Goal: Information Seeking & Learning: Learn about a topic

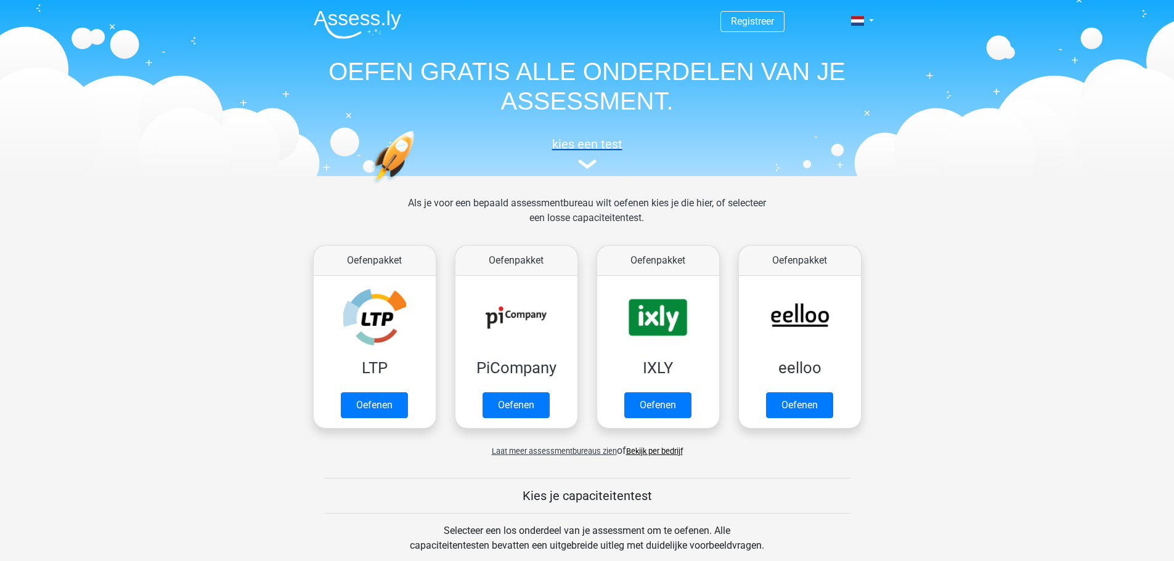
click at [590, 145] on h5 "kies een test" at bounding box center [587, 144] width 567 height 15
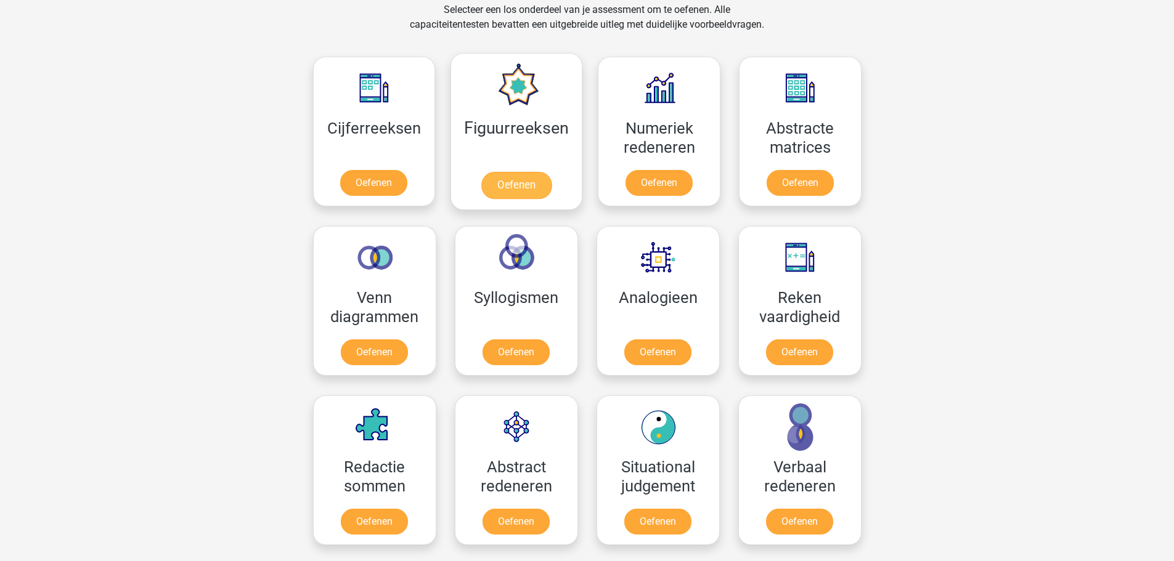
scroll to position [540, 0]
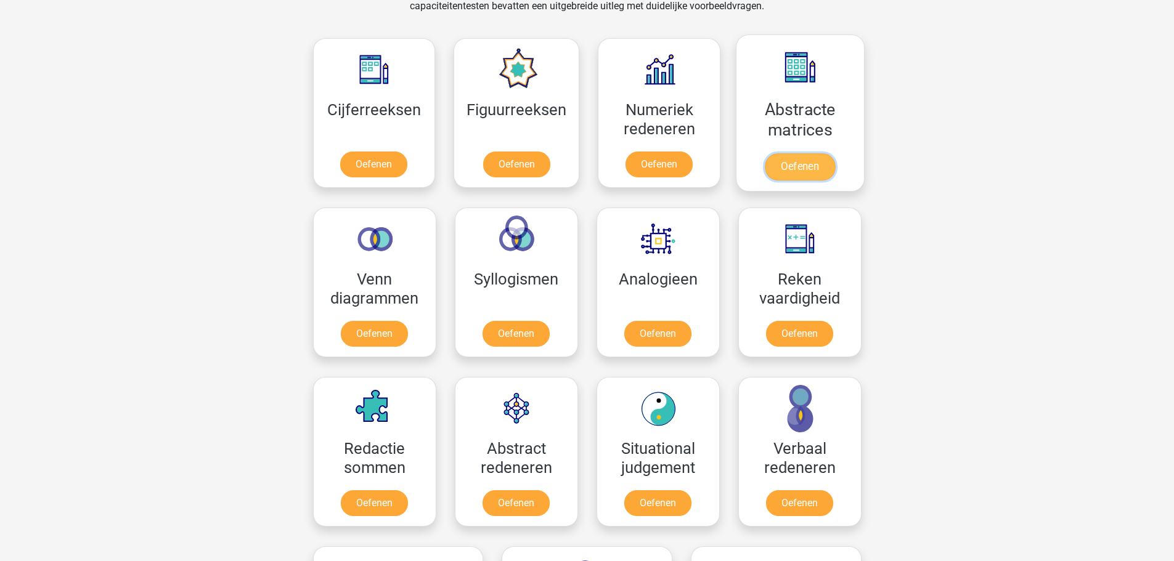
click at [781, 160] on link "Oefenen" at bounding box center [800, 166] width 70 height 27
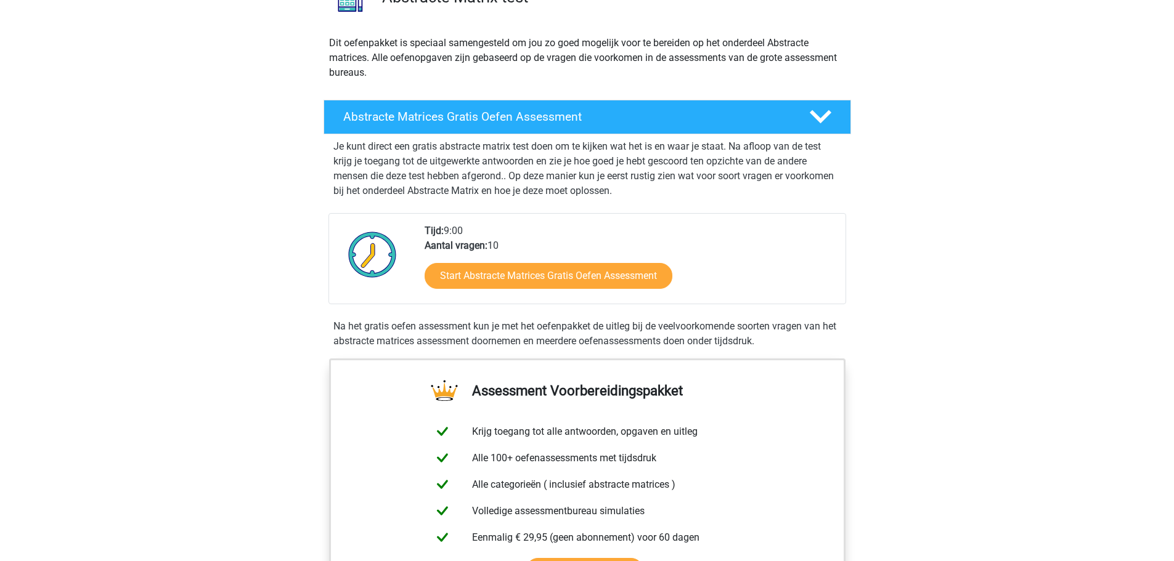
scroll to position [123, 0]
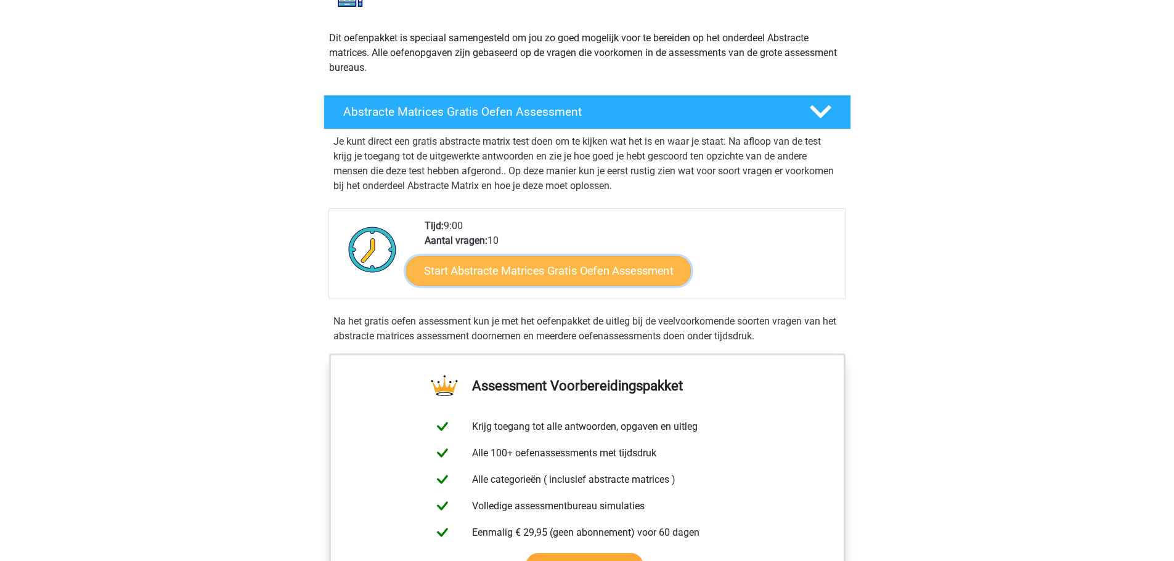
click at [573, 267] on link "Start Abstracte Matrices Gratis Oefen Assessment" at bounding box center [548, 271] width 285 height 30
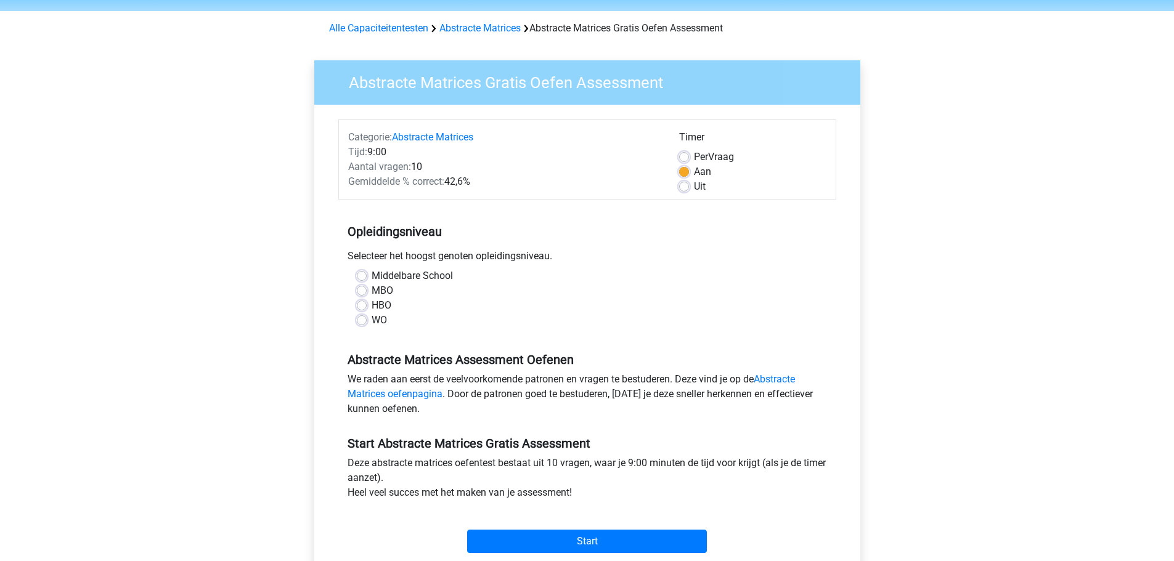
scroll to position [123, 0]
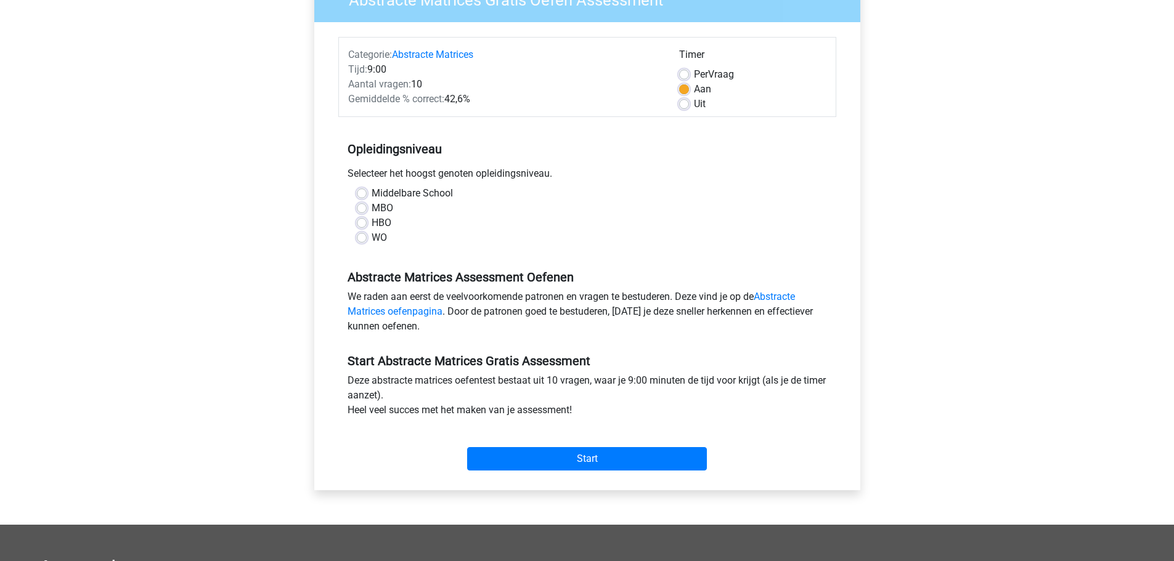
click at [372, 195] on label "Middelbare School" at bounding box center [412, 193] width 81 height 15
click at [364, 195] on input "Middelbare School" at bounding box center [362, 192] width 10 height 12
radio input "true"
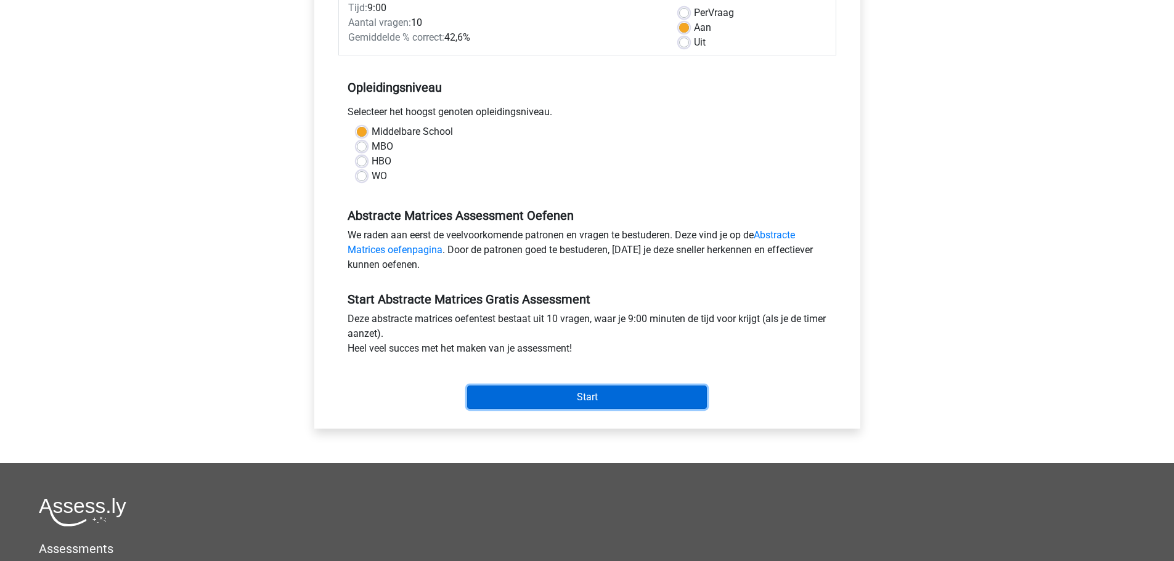
click at [509, 391] on input "Start" at bounding box center [587, 397] width 240 height 23
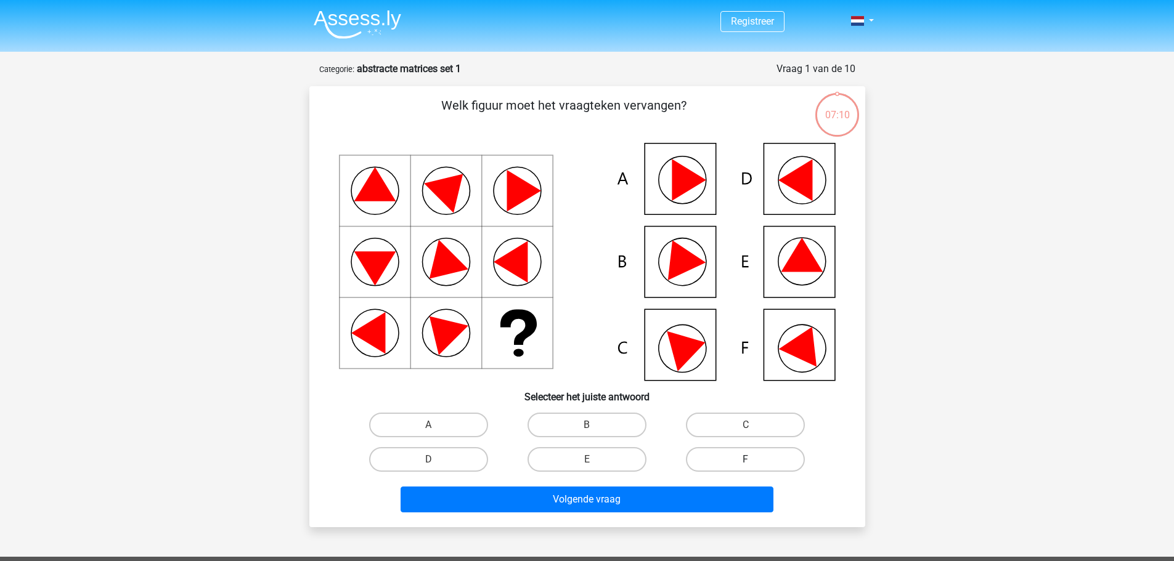
click at [702, 455] on label "F" at bounding box center [745, 459] width 119 height 25
click at [746, 460] on input "F" at bounding box center [750, 464] width 8 height 8
radio input "true"
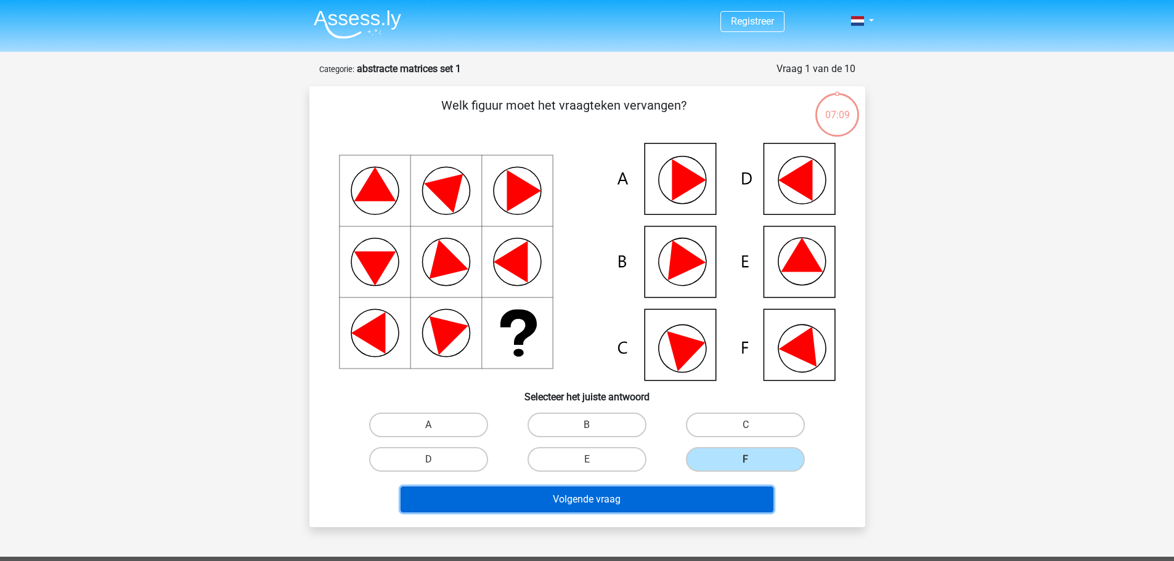
click at [650, 505] on button "Volgende vraag" at bounding box center [587, 500] width 373 height 26
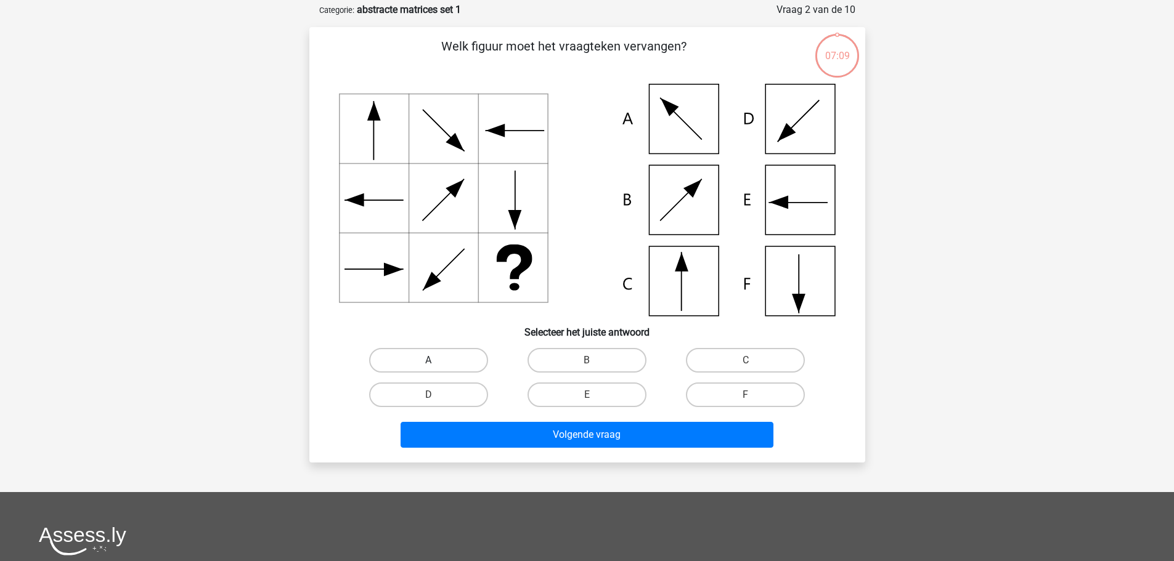
scroll to position [62, 0]
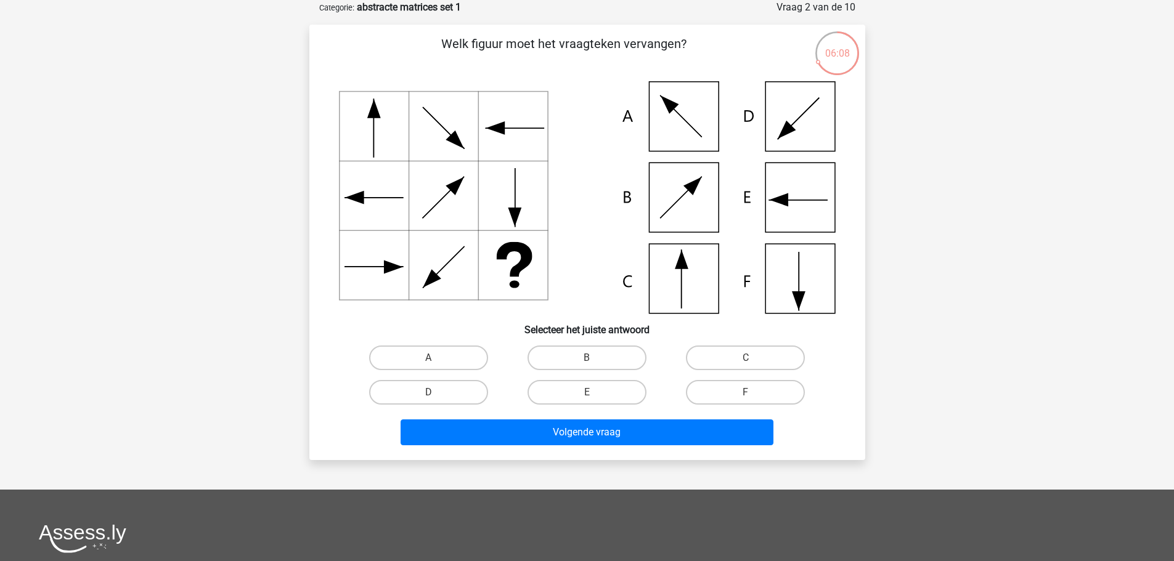
click at [687, 283] on icon at bounding box center [587, 197] width 497 height 232
click at [702, 364] on label "C" at bounding box center [745, 358] width 119 height 25
click at [746, 364] on input "C" at bounding box center [750, 362] width 8 height 8
radio input "true"
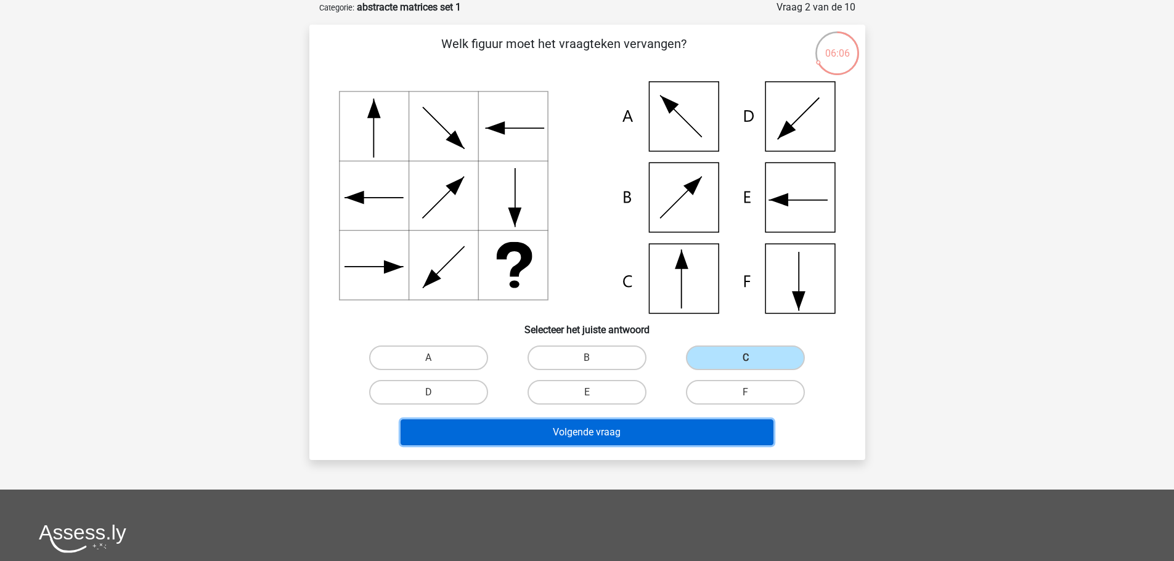
click at [702, 428] on button "Volgende vraag" at bounding box center [587, 433] width 373 height 26
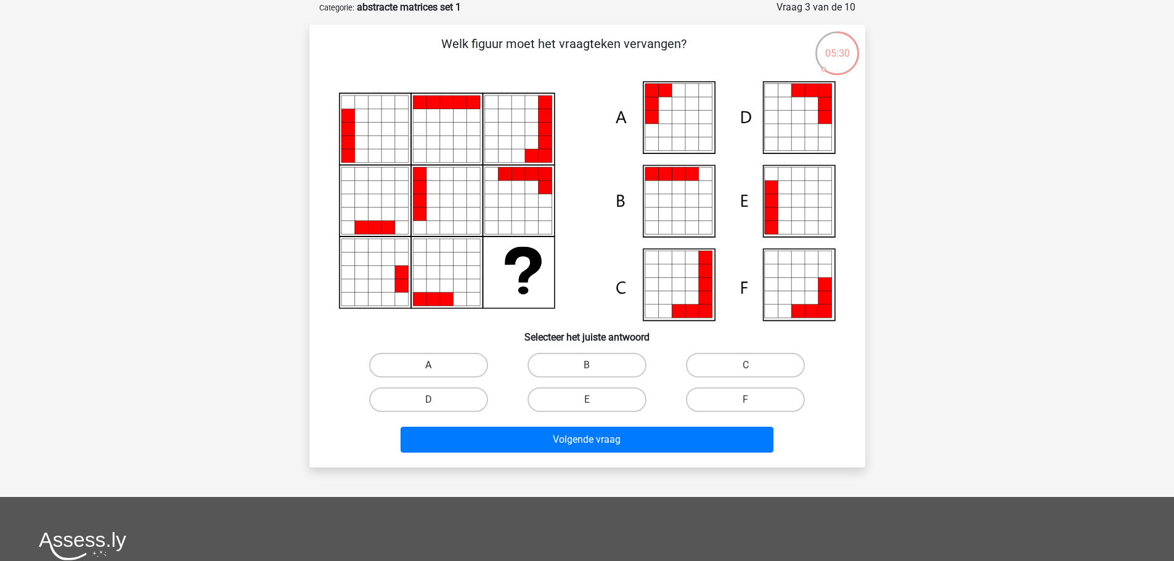
click at [457, 370] on label "A" at bounding box center [428, 365] width 119 height 25
click at [436, 370] on input "A" at bounding box center [432, 369] width 8 height 8
radio input "true"
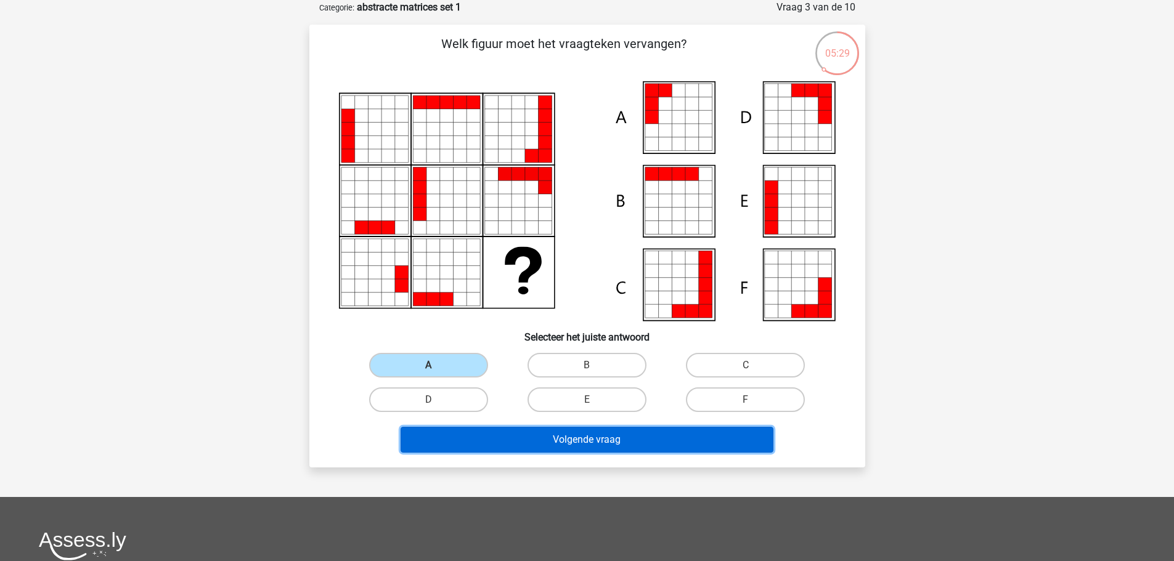
click at [539, 433] on button "Volgende vraag" at bounding box center [587, 440] width 373 height 26
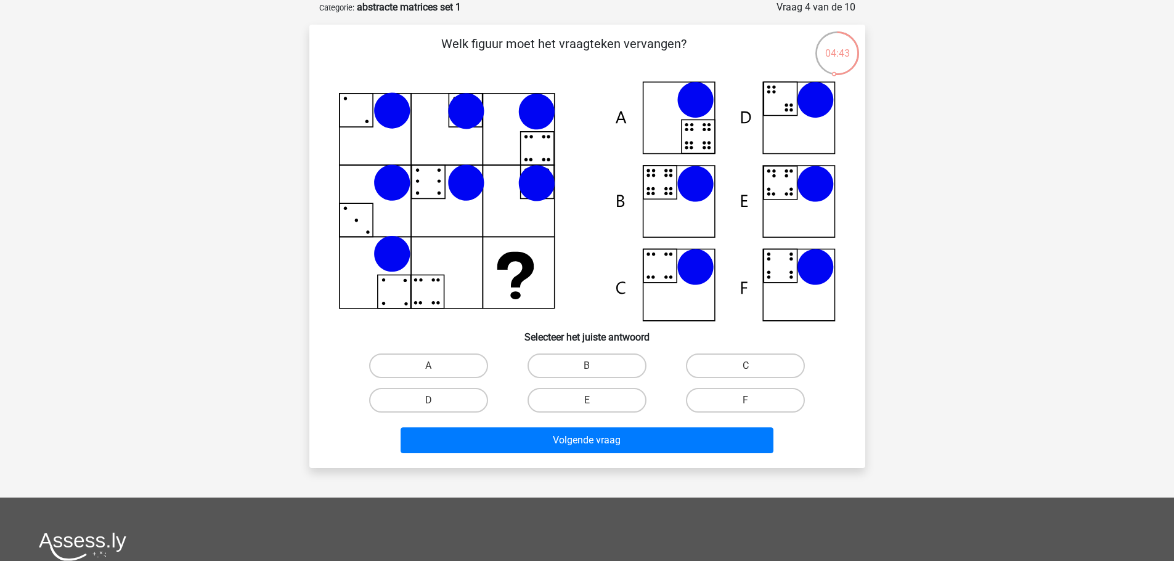
click at [594, 367] on input "B" at bounding box center [591, 370] width 8 height 8
radio input "true"
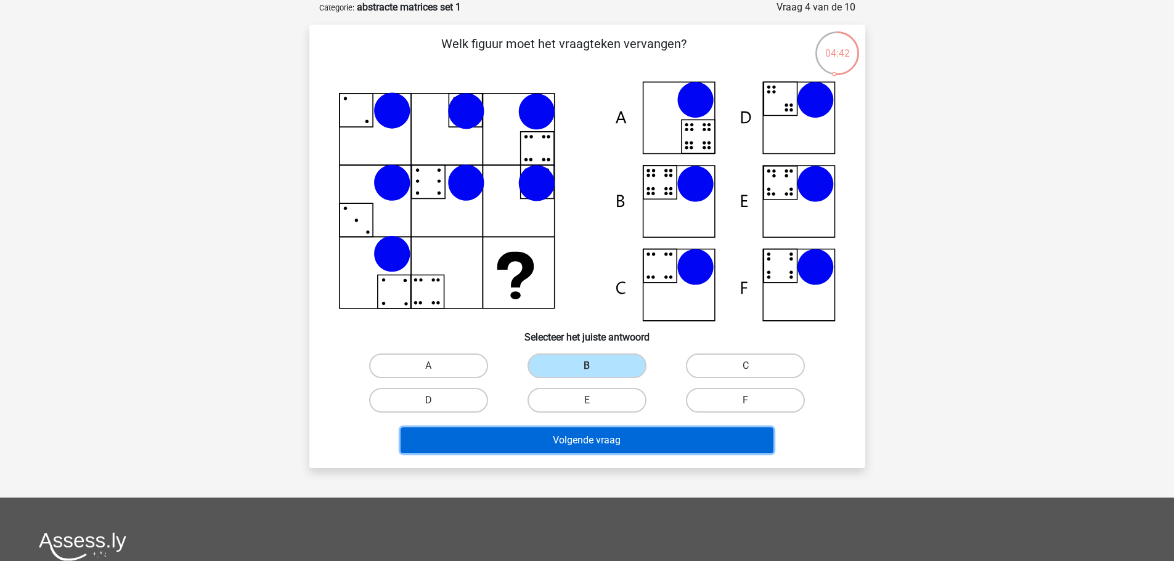
click at [609, 428] on button "Volgende vraag" at bounding box center [587, 441] width 373 height 26
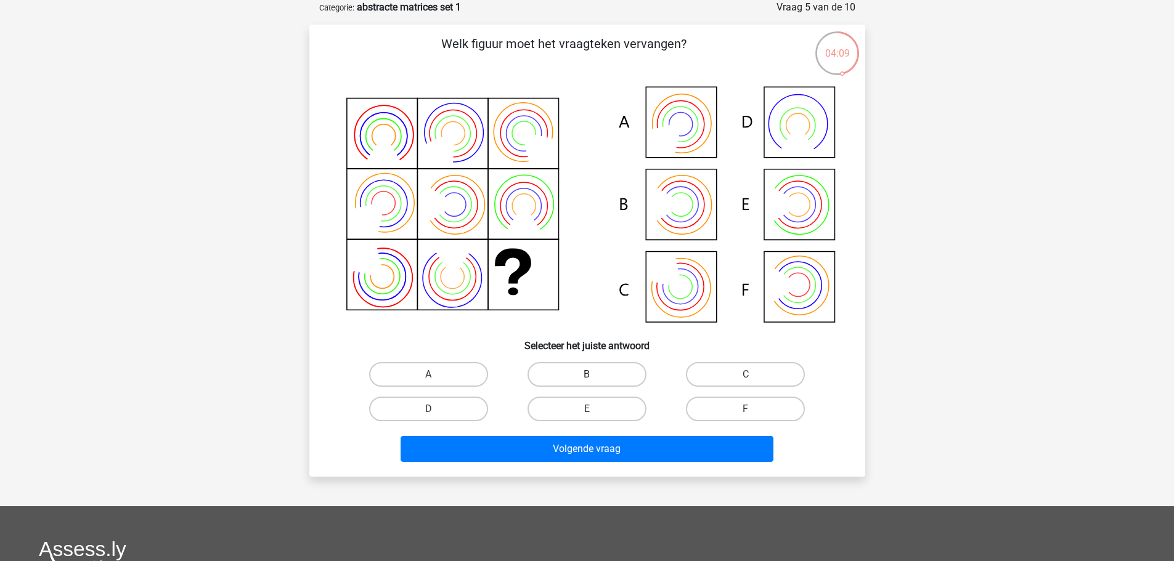
drag, startPoint x: 557, startPoint y: 375, endPoint x: 564, endPoint y: 386, distance: 13.5
click at [557, 375] on label "B" at bounding box center [586, 374] width 119 height 25
click at [587, 375] on input "B" at bounding box center [591, 379] width 8 height 8
radio input "true"
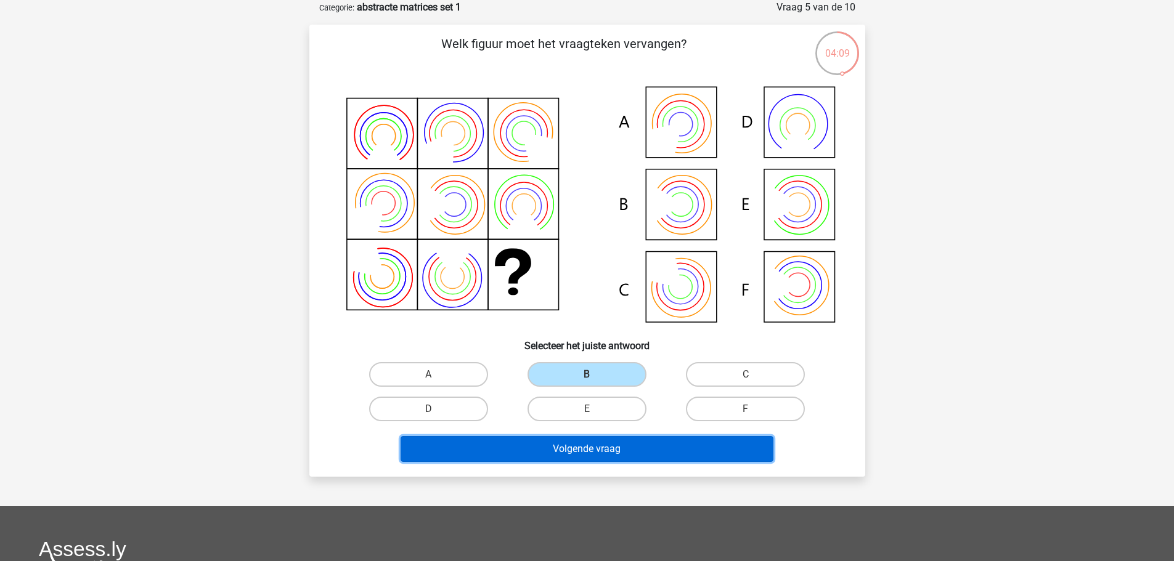
click at [612, 445] on button "Volgende vraag" at bounding box center [587, 449] width 373 height 26
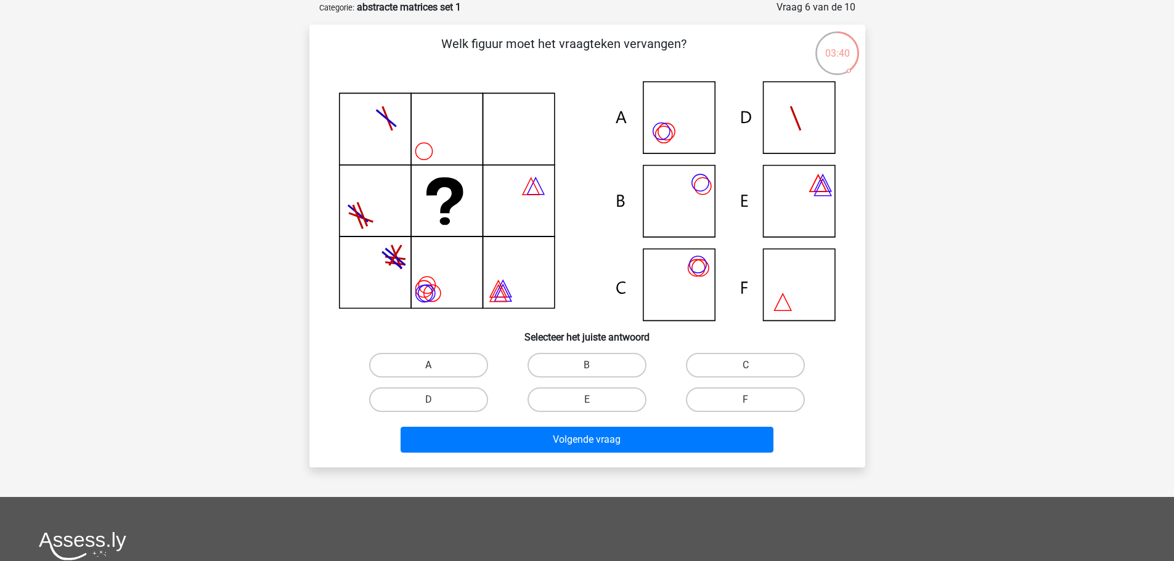
click at [436, 377] on div "A" at bounding box center [428, 365] width 158 height 35
click at [442, 364] on label "A" at bounding box center [428, 365] width 119 height 25
click at [436, 365] on input "A" at bounding box center [432, 369] width 8 height 8
radio input "true"
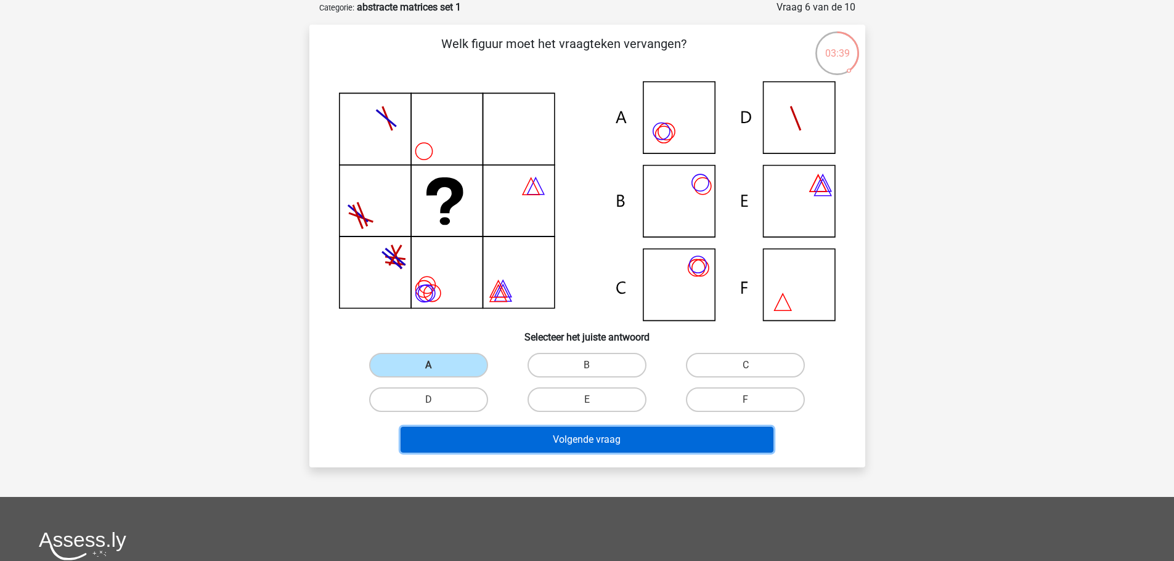
click at [584, 435] on button "Volgende vraag" at bounding box center [587, 440] width 373 height 26
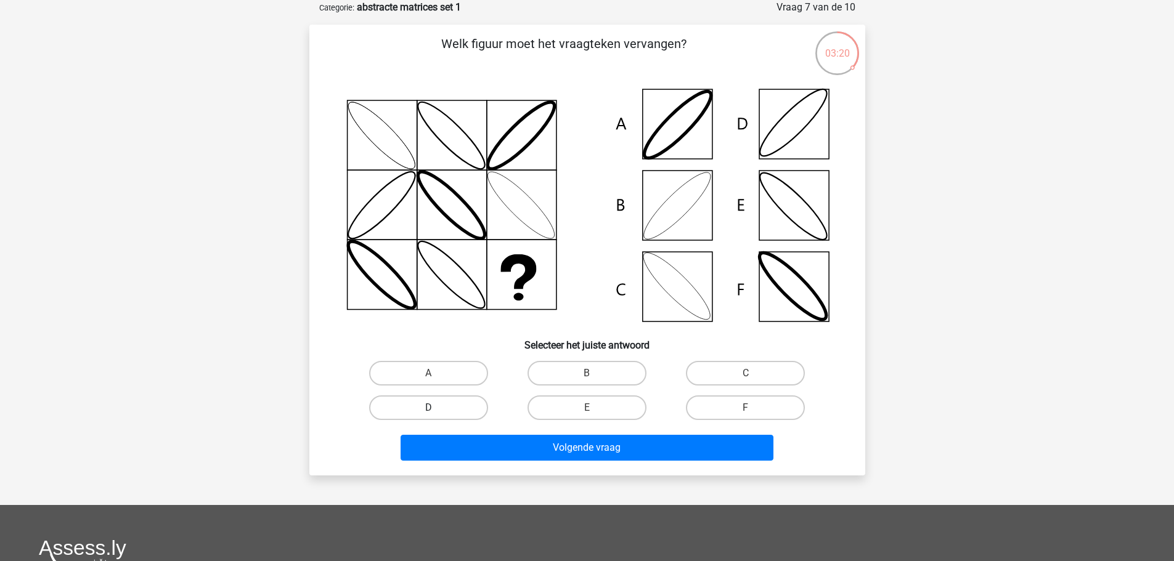
click at [446, 409] on label "D" at bounding box center [428, 408] width 119 height 25
click at [436, 409] on input "D" at bounding box center [432, 412] width 8 height 8
radio input "true"
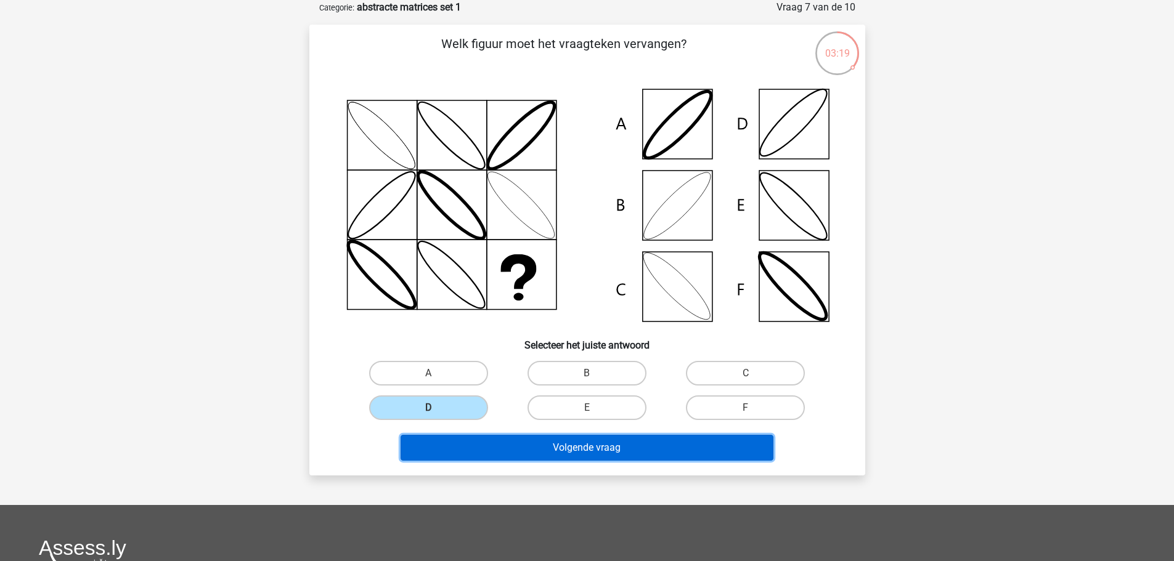
click at [501, 445] on button "Volgende vraag" at bounding box center [587, 448] width 373 height 26
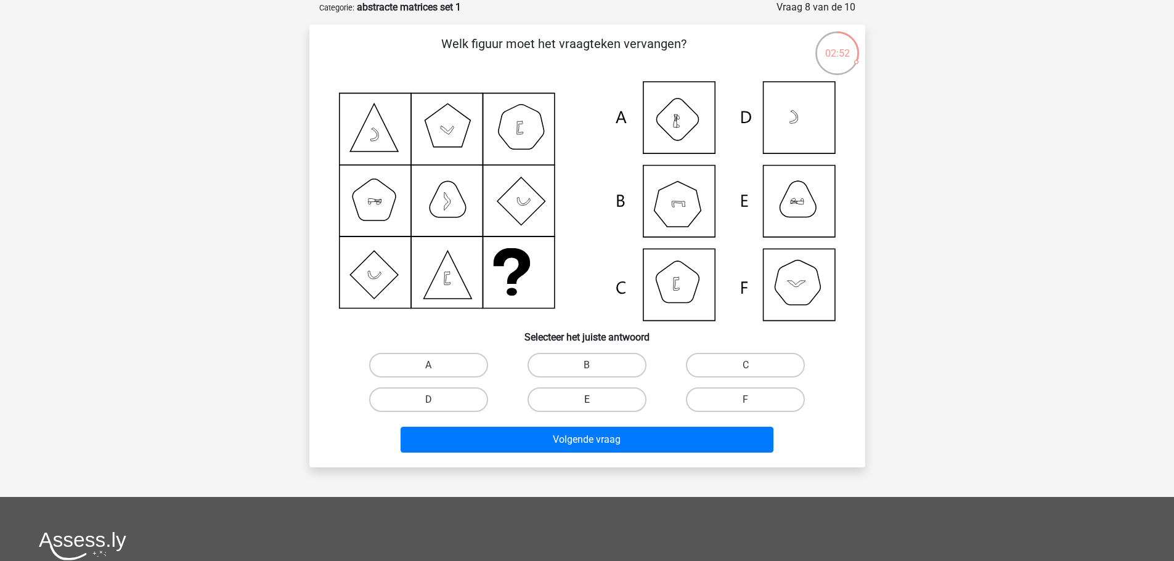
drag, startPoint x: 603, startPoint y: 362, endPoint x: 608, endPoint y: 392, distance: 30.0
click at [603, 364] on label "B" at bounding box center [586, 365] width 119 height 25
click at [595, 365] on input "B" at bounding box center [591, 369] width 8 height 8
radio input "true"
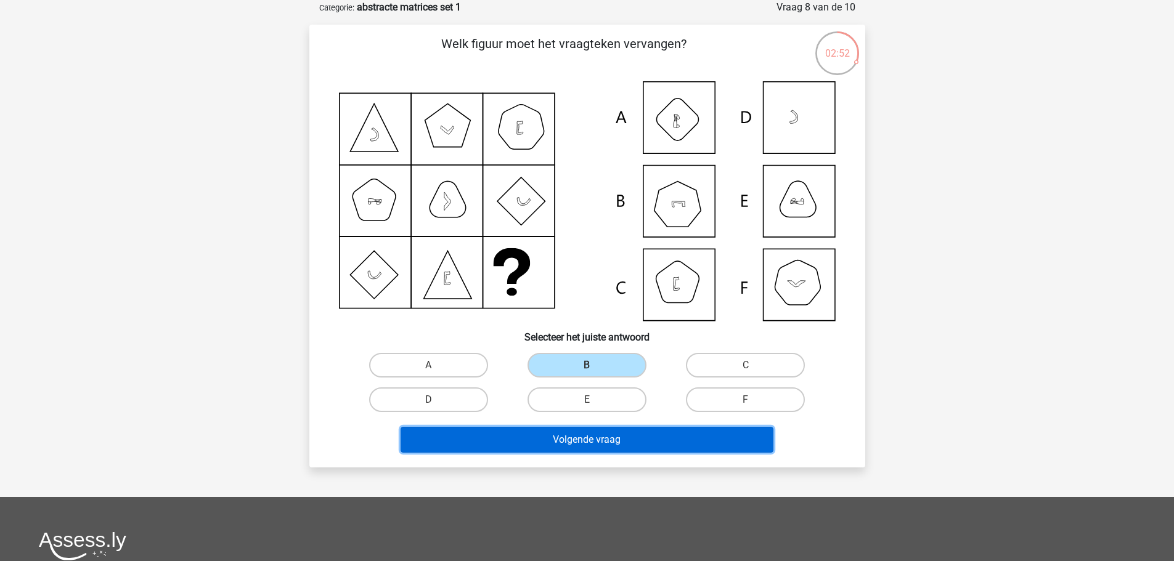
click at [611, 433] on button "Volgende vraag" at bounding box center [587, 440] width 373 height 26
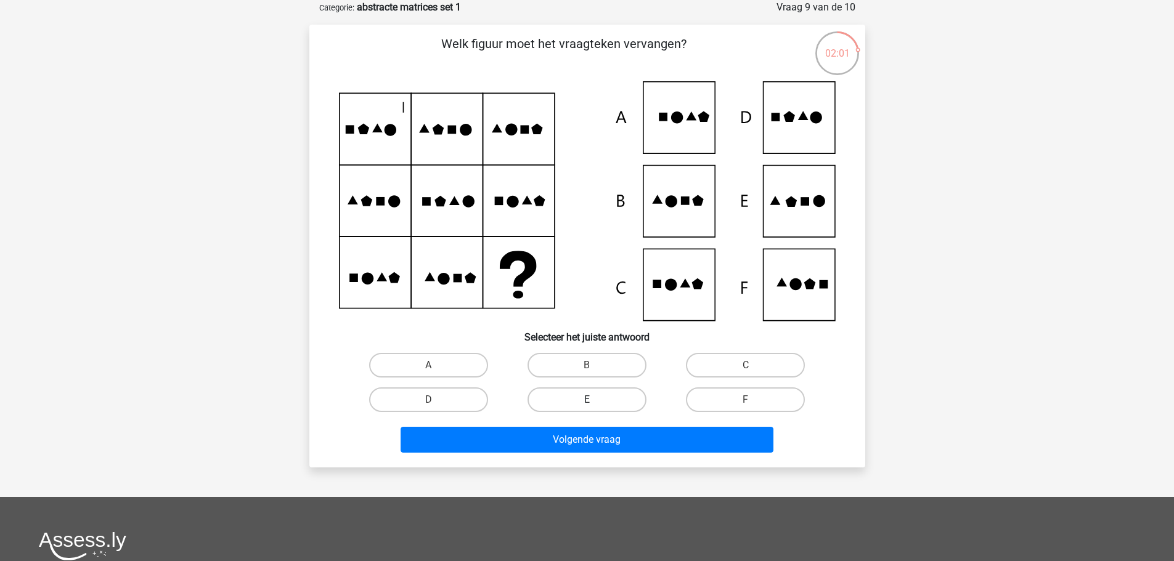
click at [606, 402] on label "E" at bounding box center [586, 400] width 119 height 25
click at [595, 402] on input "E" at bounding box center [591, 404] width 8 height 8
radio input "true"
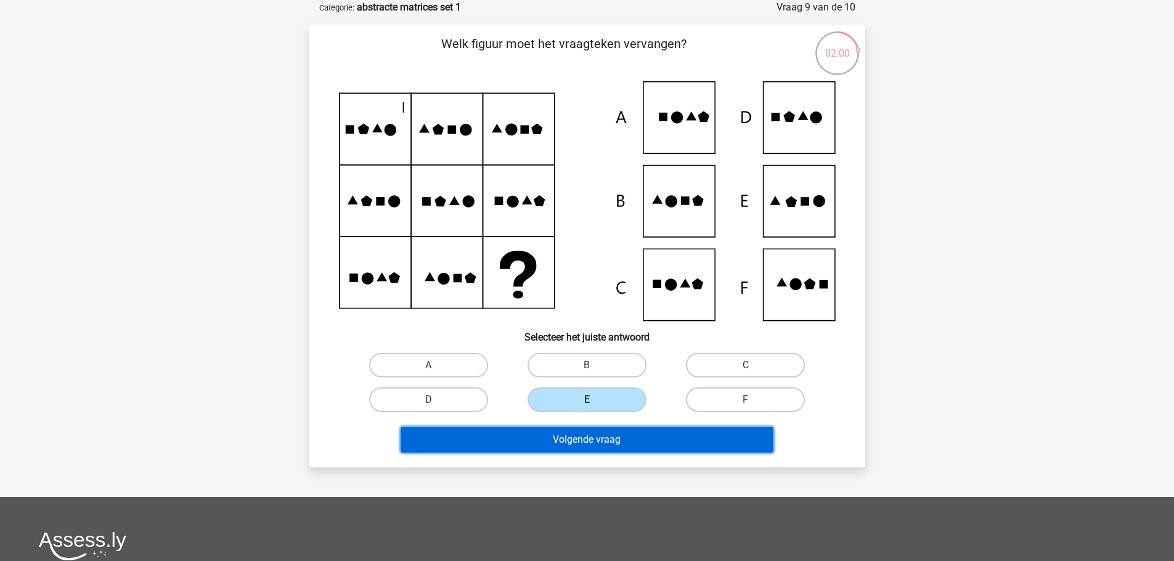
click at [612, 440] on button "Volgende vraag" at bounding box center [587, 440] width 373 height 26
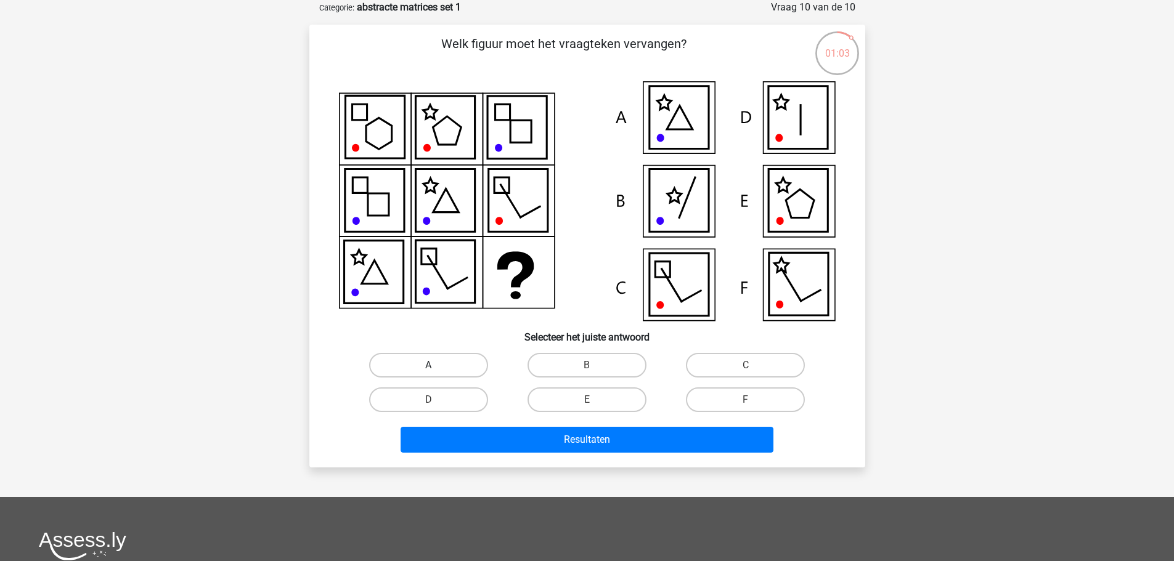
click at [439, 373] on label "A" at bounding box center [428, 365] width 119 height 25
click at [436, 373] on input "A" at bounding box center [432, 369] width 8 height 8
radio input "true"
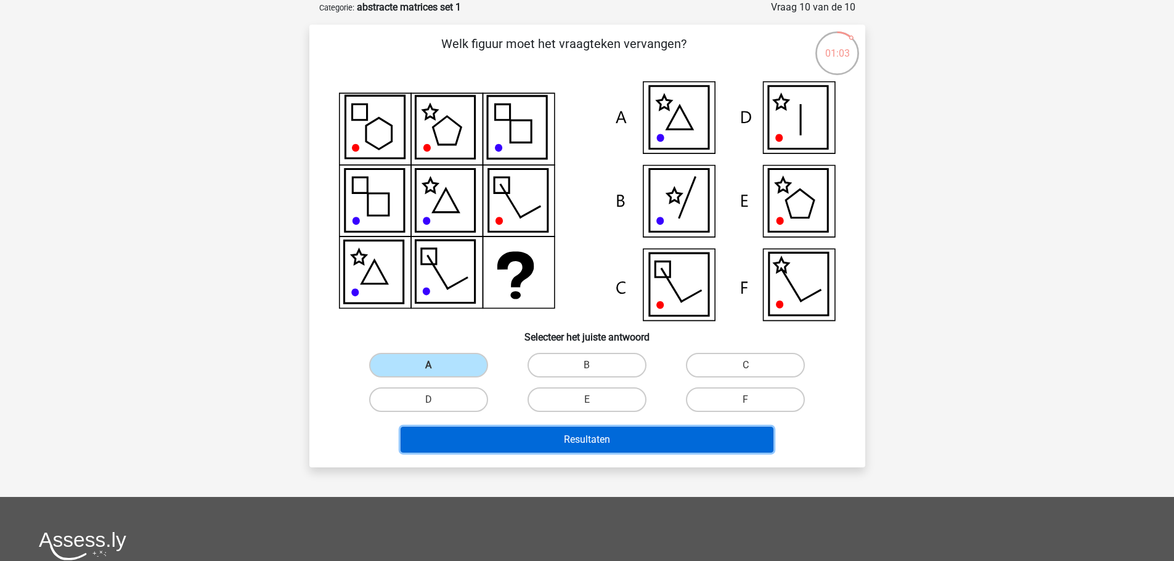
click at [567, 439] on button "Resultaten" at bounding box center [587, 440] width 373 height 26
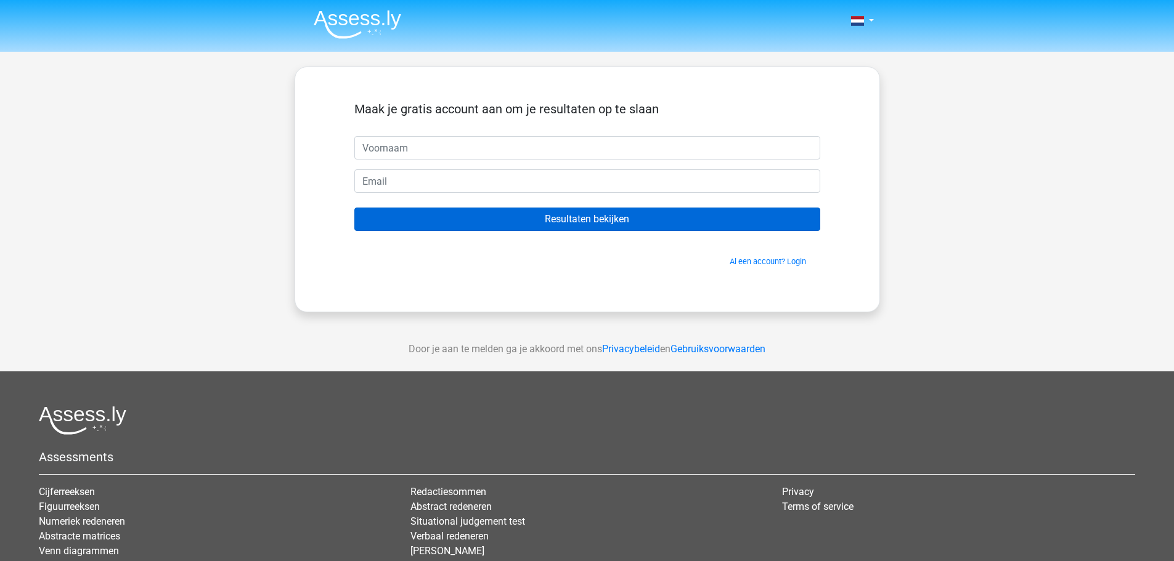
drag, startPoint x: 526, startPoint y: 203, endPoint x: 525, endPoint y: 221, distance: 17.3
click at [526, 205] on form "Maak je gratis account aan om je resultaten op te slaan Resultaten bekijken Al …" at bounding box center [587, 185] width 466 height 166
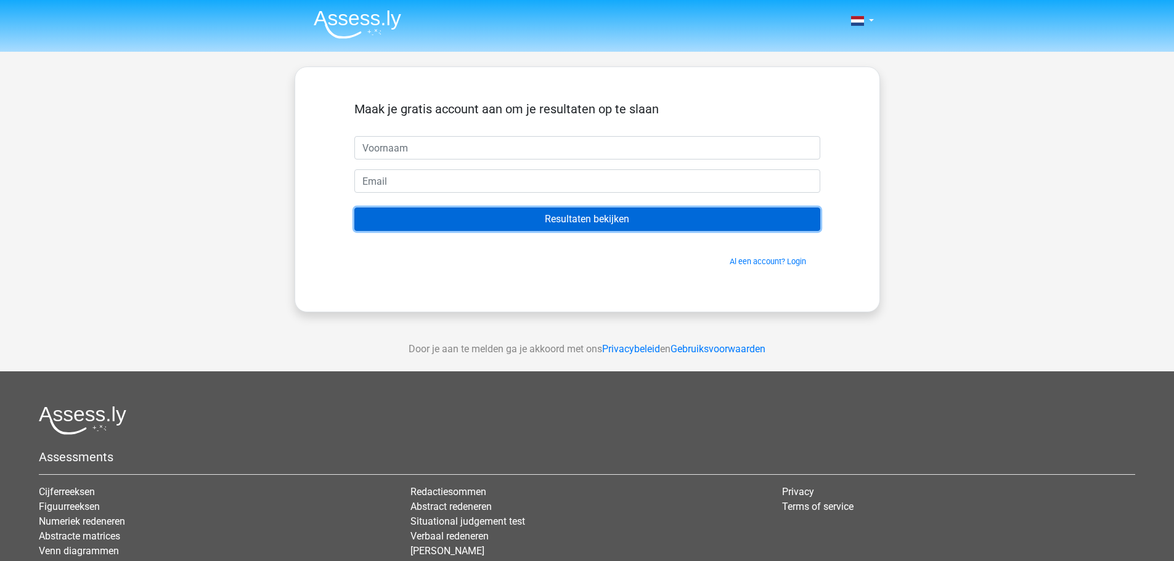
click at [524, 222] on input "Resultaten bekijken" at bounding box center [587, 219] width 466 height 23
click at [524, 221] on input "Resultaten bekijken" at bounding box center [587, 219] width 466 height 23
